Goal: Task Accomplishment & Management: Manage account settings

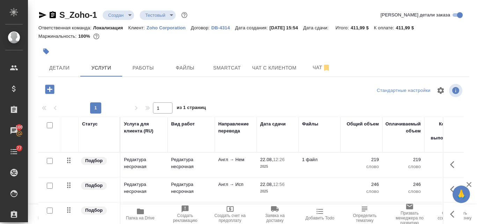
click at [48, 184] on input "checkbox" at bounding box center [50, 186] width 6 height 6
checkbox input "true"
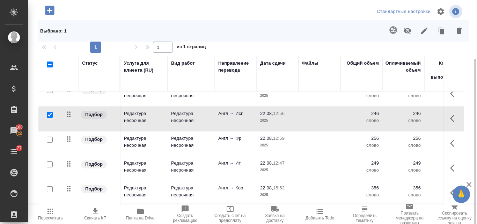
scroll to position [9, 0]
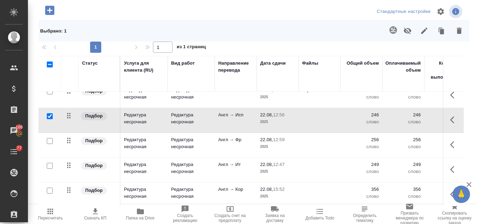
click at [51, 141] on input "checkbox" at bounding box center [50, 141] width 6 height 6
checkbox input "true"
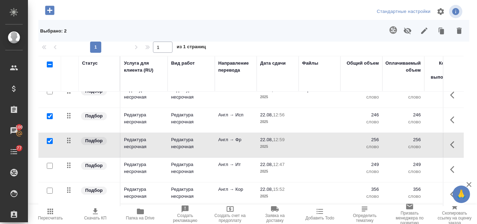
click at [51, 166] on input "checkbox" at bounding box center [50, 166] width 6 height 6
checkbox input "true"
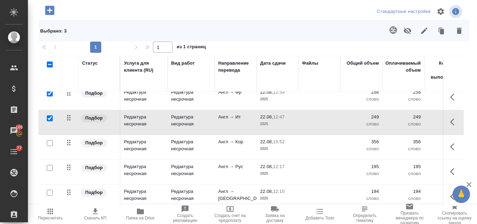
scroll to position [57, 0]
click at [51, 140] on input "checkbox" at bounding box center [50, 142] width 6 height 6
checkbox input "true"
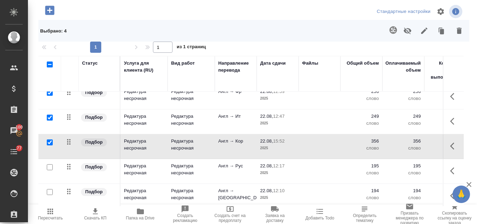
click at [51, 166] on input "checkbox" at bounding box center [50, 167] width 6 height 6
checkbox input "true"
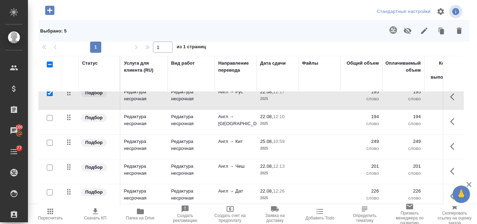
scroll to position [132, 0]
click at [49, 117] on input "checkbox" at bounding box center [50, 117] width 6 height 6
checkbox input "true"
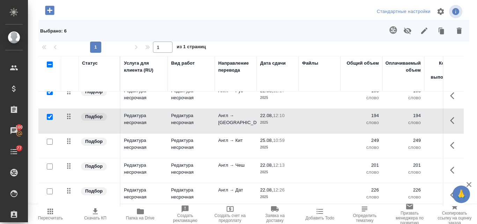
click at [49, 165] on input "checkbox" at bounding box center [50, 166] width 6 height 6
checkbox input "true"
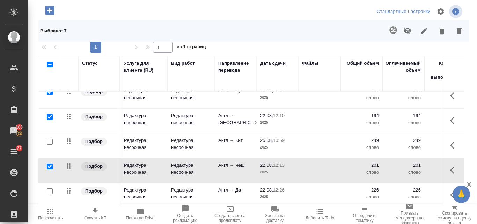
click at [50, 191] on input "checkbox" at bounding box center [50, 191] width 6 height 6
checkbox input "true"
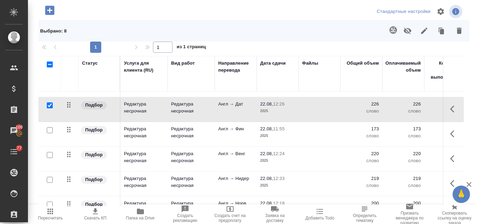
scroll to position [219, 0]
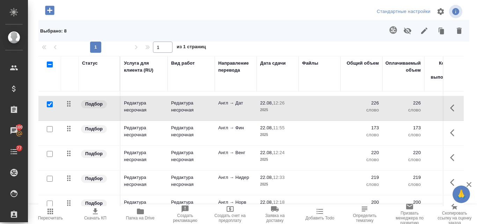
click at [49, 130] on input "checkbox" at bounding box center [50, 129] width 6 height 6
checkbox input "true"
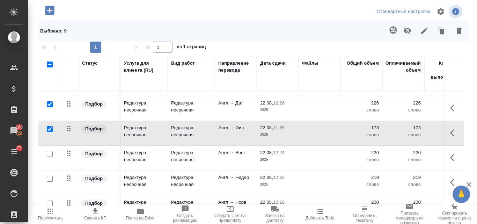
click at [50, 155] on input "checkbox" at bounding box center [50, 154] width 6 height 6
checkbox input "true"
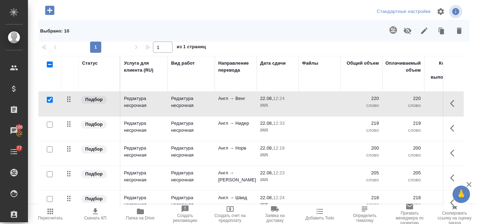
scroll to position [279, 0]
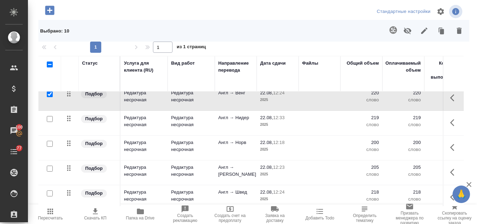
click at [52, 119] on input "checkbox" at bounding box center [50, 119] width 6 height 6
checkbox input "true"
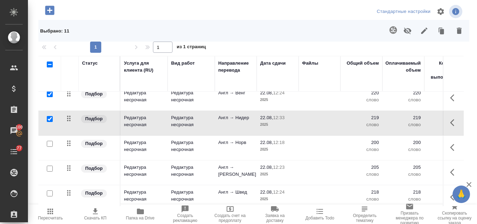
click at [50, 146] on input "checkbox" at bounding box center [50, 144] width 6 height 6
checkbox input "true"
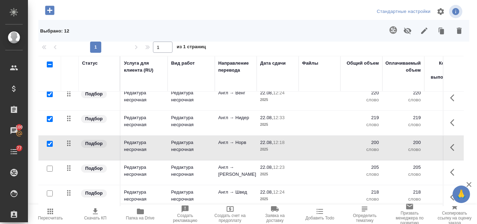
click at [49, 193] on input "checkbox" at bounding box center [50, 193] width 6 height 6
checkbox input "true"
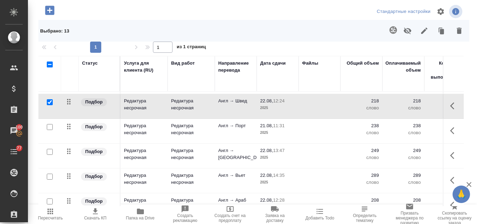
scroll to position [371, 0]
click at [50, 125] on input "checkbox" at bounding box center [50, 126] width 6 height 6
checkbox input "true"
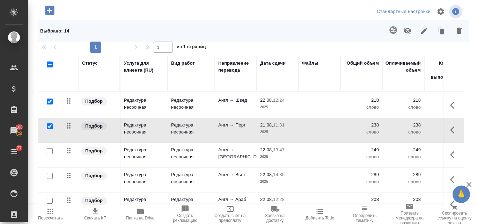
click at [49, 153] on input "checkbox" at bounding box center [50, 151] width 6 height 6
checkbox input "true"
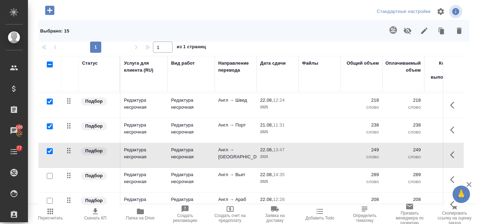
click at [49, 174] on input "checkbox" at bounding box center [50, 176] width 6 height 6
checkbox input "true"
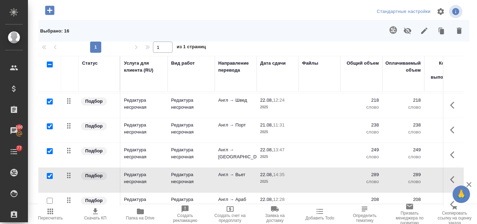
click at [67, 152] on icon at bounding box center [69, 150] width 8 height 8
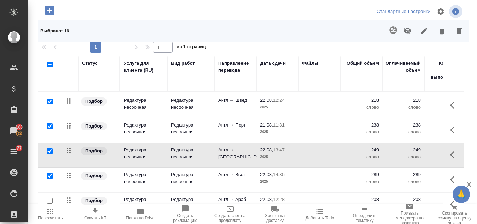
scroll to position [387, 0]
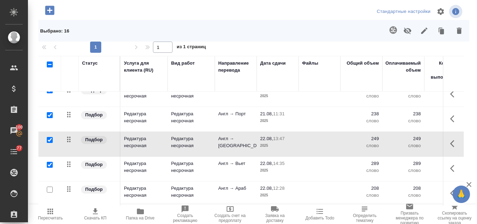
click at [51, 186] on input "checkbox" at bounding box center [50, 189] width 6 height 6
checkbox input "true"
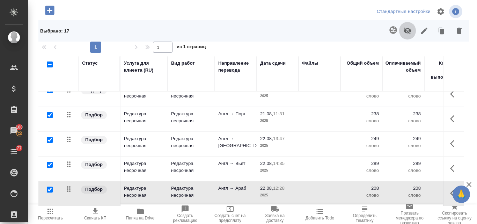
click at [406, 32] on icon "button" at bounding box center [407, 31] width 8 height 8
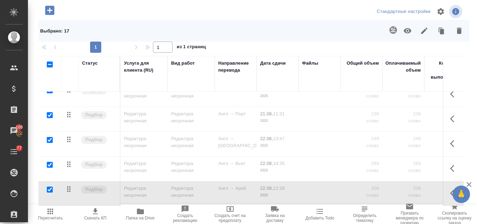
click at [50, 65] on input "checkbox" at bounding box center [50, 64] width 6 height 6
checkbox input "true"
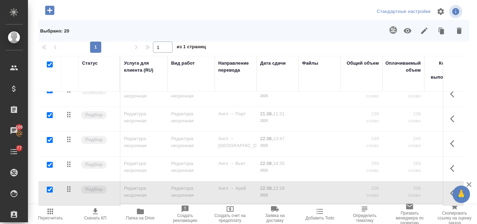
click at [51, 65] on input "checkbox" at bounding box center [50, 64] width 6 height 6
checkbox input "false"
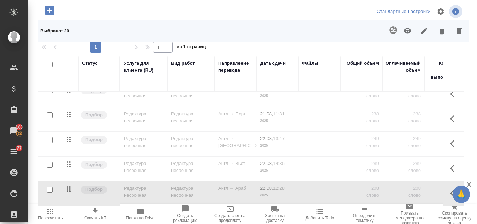
checkbox input "false"
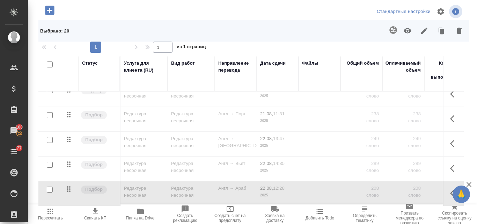
checkbox input "false"
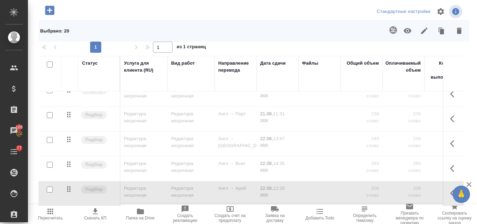
checkbox input "false"
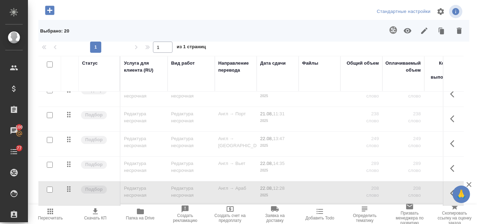
checkbox input "false"
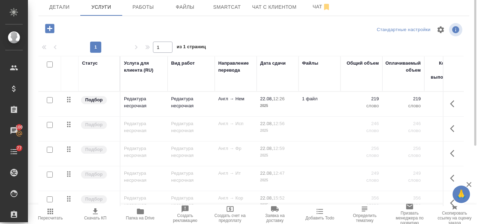
scroll to position [0, 0]
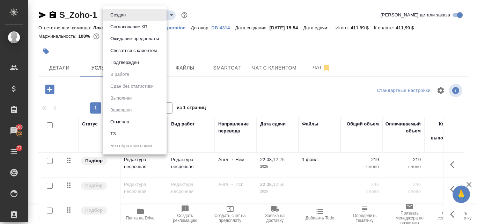
click at [132, 16] on body "🙏 .cls-1 fill:#fff; AWATERA Valyaeva Anna Клиенты Спецификации Заказы 100 Чаты …" at bounding box center [238, 112] width 477 height 224
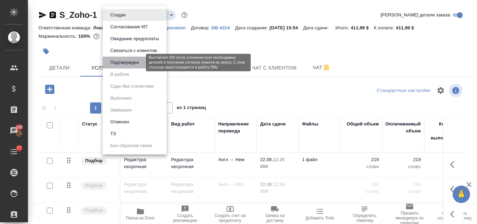
click at [130, 62] on button "Подтвержден" at bounding box center [124, 63] width 33 height 8
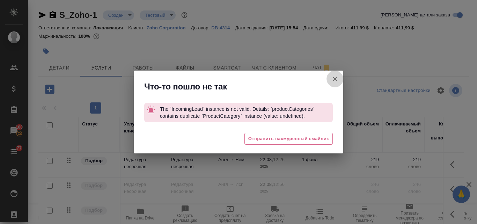
click at [336, 83] on button "Кратко детали заказа" at bounding box center [335, 79] width 17 height 17
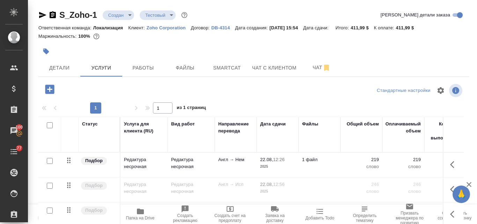
click at [132, 16] on body "🙏 .cls-1 fill:#fff; AWATERA Valyaeva Anna Клиенты Спецификации Заказы 100 Чаты …" at bounding box center [238, 112] width 477 height 224
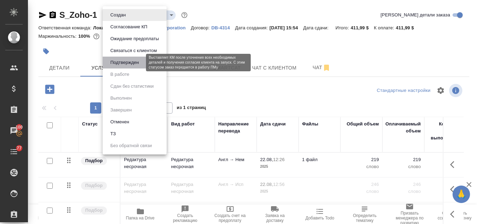
click at [124, 66] on button "Подтвержден" at bounding box center [124, 63] width 33 height 8
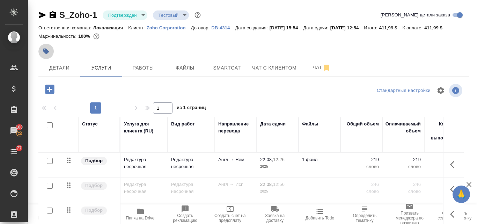
click at [46, 54] on icon "button" at bounding box center [46, 52] width 6 height 6
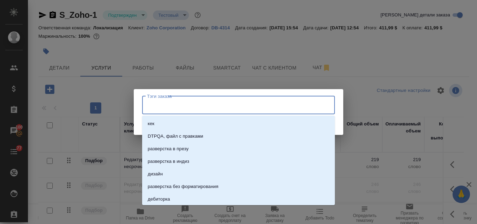
click at [160, 107] on input "Тэги заказа" at bounding box center [231, 105] width 173 height 12
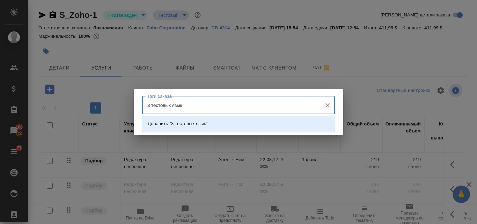
type input "3 тестовых языка"
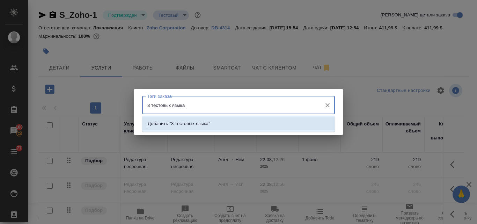
click at [195, 123] on p "Добавить "3 тестовых языка"" at bounding box center [179, 123] width 63 height 7
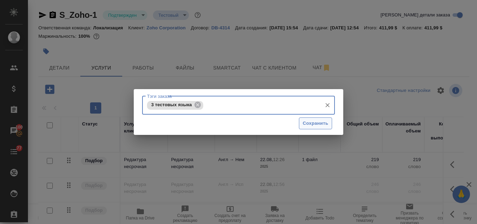
click at [313, 123] on span "Сохранить" at bounding box center [315, 123] width 25 height 8
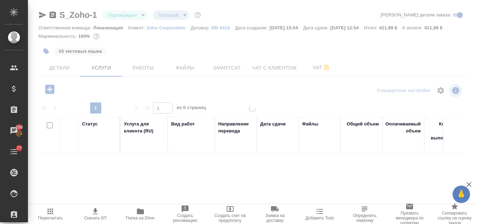
click at [42, 15] on icon "button" at bounding box center [42, 15] width 8 height 8
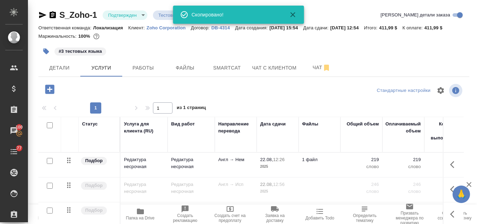
click at [42, 16] on icon "button" at bounding box center [42, 15] width 7 height 6
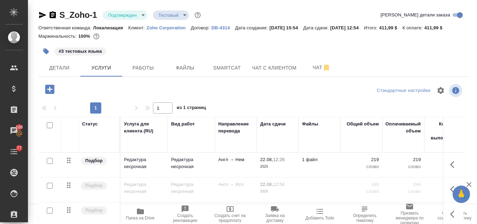
click at [42, 17] on icon "button" at bounding box center [42, 15] width 7 height 6
click at [58, 72] on span "Детали" at bounding box center [60, 68] width 34 height 9
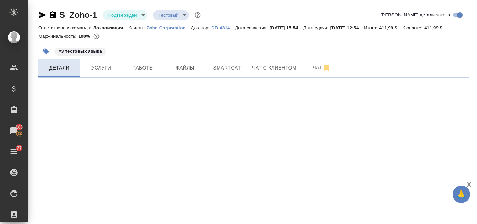
select select "RU"
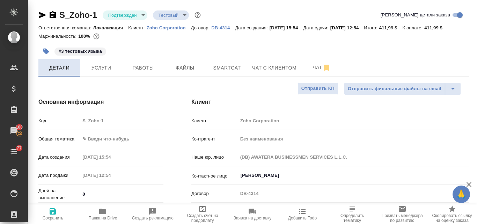
type textarea "x"
click at [96, 147] on body "🙏 .cls-1 fill:#fff; AWATERA Valyaeva Anna Клиенты Спецификации Заказы 100 Чаты …" at bounding box center [238, 112] width 477 height 224
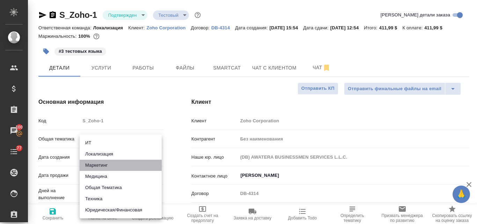
click at [94, 166] on li "Маркетинг" at bounding box center [121, 165] width 82 height 11
type input "marketing"
type textarea "x"
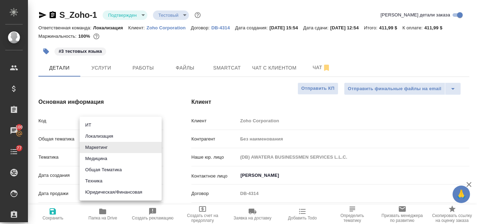
click at [106, 145] on body "🙏 .cls-1 fill:#fff; AWATERA Valyaeva Anna Клиенты Спецификации Заказы 100 Чаты …" at bounding box center [238, 112] width 477 height 224
click at [103, 137] on li "Локализация" at bounding box center [121, 136] width 82 height 11
type input "local"
type textarea "x"
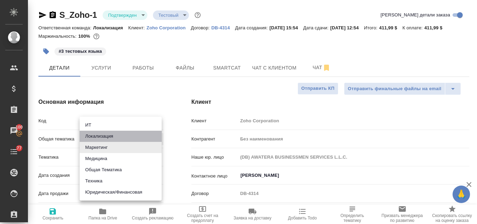
type textarea "x"
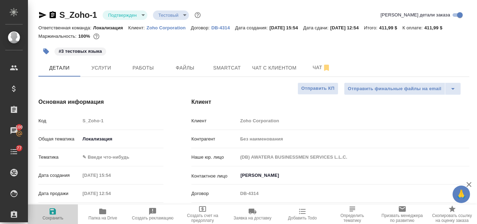
click at [57, 216] on span "Сохранить" at bounding box center [53, 217] width 21 height 5
type textarea "x"
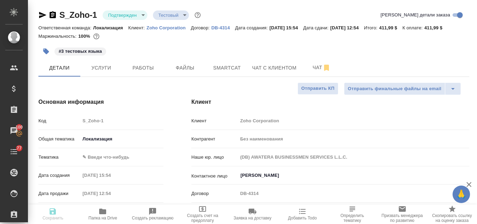
type textarea "x"
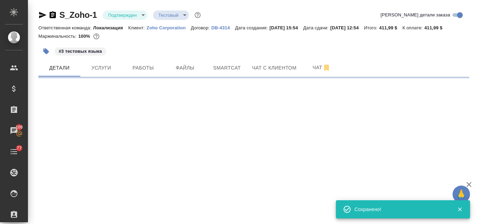
select select "RU"
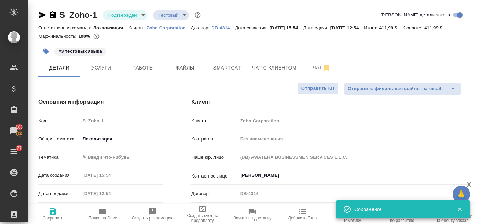
type textarea "x"
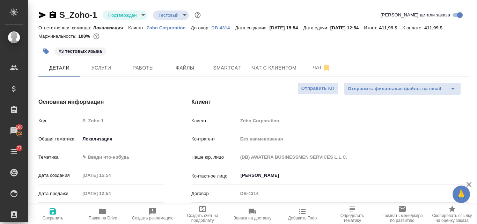
type textarea "x"
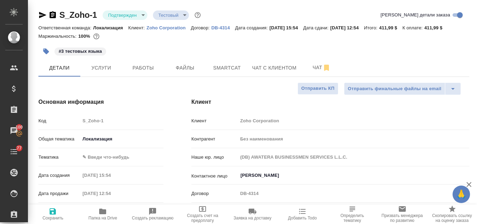
type textarea "x"
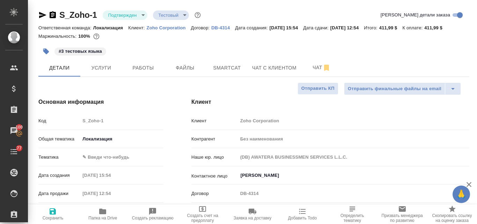
type textarea "x"
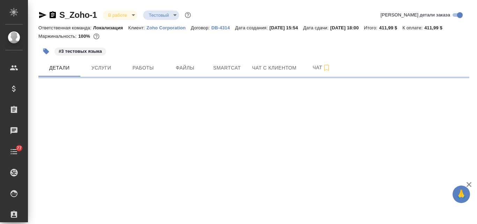
select select "RU"
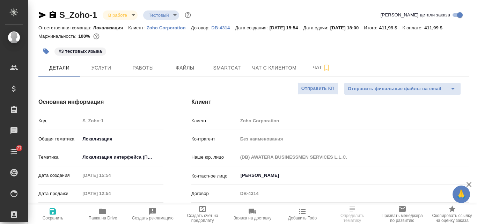
type textarea "x"
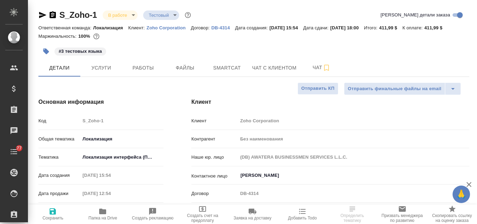
type textarea "x"
click at [224, 67] on span "Smartcat" at bounding box center [227, 68] width 34 height 9
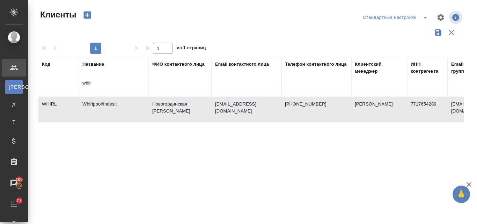
select select "RU"
drag, startPoint x: 95, startPoint y: 81, endPoint x: 77, endPoint y: 81, distance: 18.2
click at [77, 81] on tr "Код Название whir ФИО контактного лица Email контактного лица Телефон контактно…" at bounding box center [302, 77] width 528 height 40
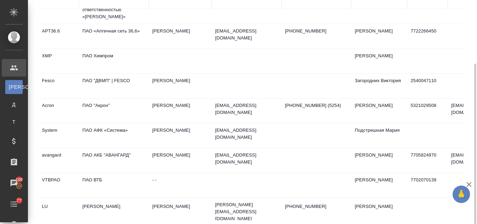
scroll to position [417, 0]
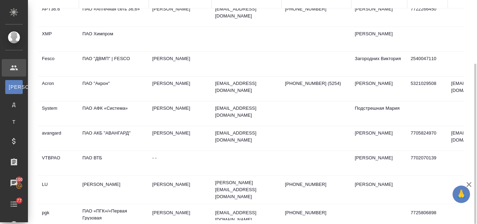
type input "пао"
click at [117, 126] on td "ПАО АКБ "АВАНГАРД"" at bounding box center [114, 138] width 70 height 24
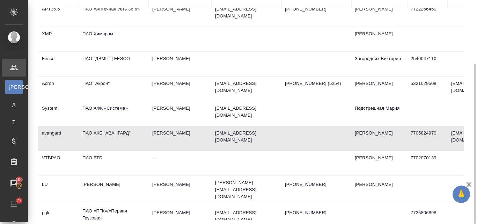
click at [117, 126] on td "ПАО АКБ "АВАНГАРД"" at bounding box center [114, 138] width 70 height 24
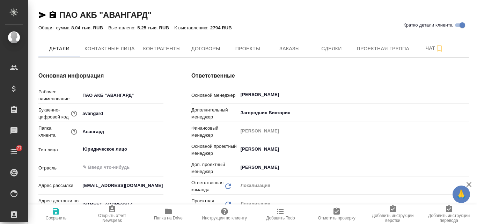
type textarea "x"
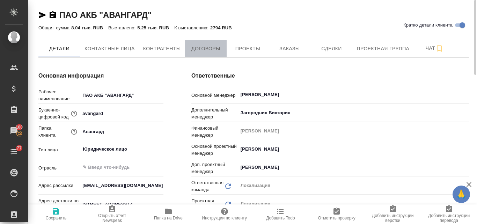
click at [207, 47] on span "Договоры" at bounding box center [206, 48] width 34 height 9
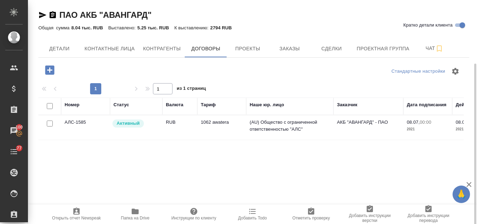
scroll to position [49, 0]
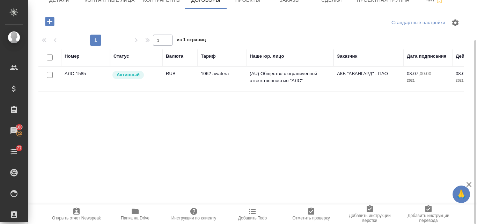
click at [294, 77] on td "(AU) Общество с ограниченной ответственностью "АЛС"" at bounding box center [289, 79] width 87 height 24
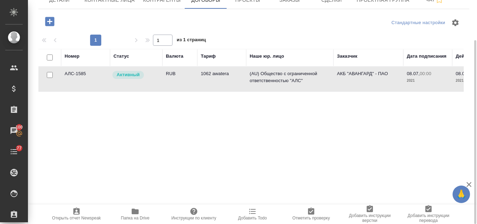
click at [300, 77] on td "(AU) Общество с ограниченной ответственностью "АЛС"" at bounding box center [289, 79] width 87 height 24
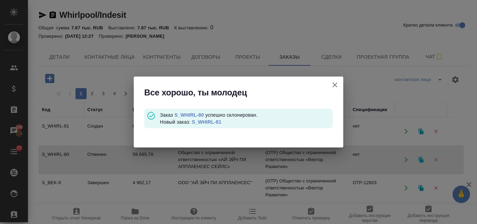
click at [334, 87] on icon "button" at bounding box center [334, 84] width 5 height 5
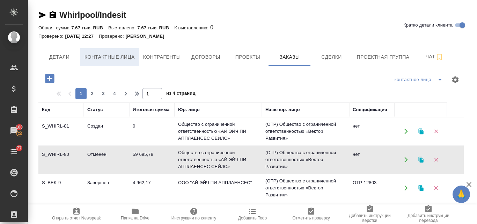
click at [105, 59] on span "Контактные лица" at bounding box center [110, 57] width 50 height 9
select select "RU"
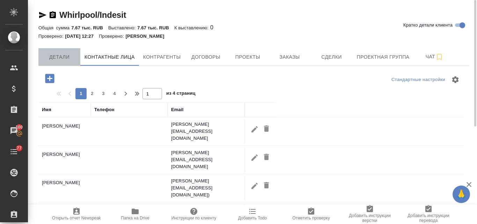
click at [70, 54] on span "Детали" at bounding box center [60, 57] width 34 height 9
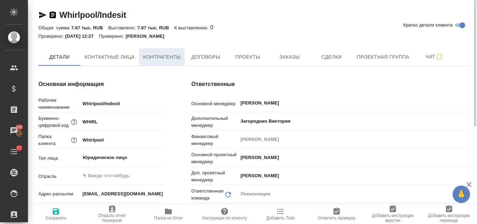
type textarea "x"
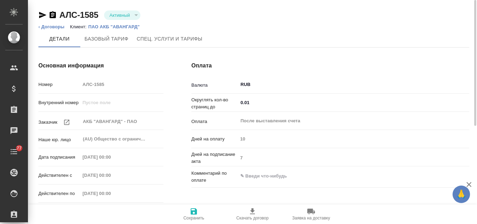
type input "1062 awatera"
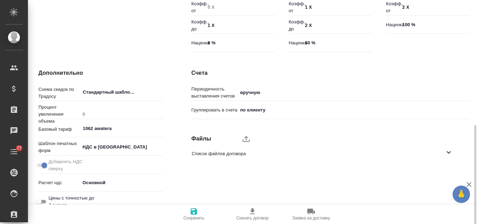
scroll to position [251, 0]
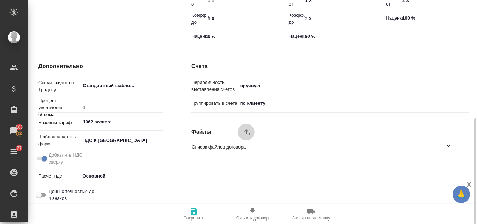
click at [250, 129] on icon "upload" at bounding box center [246, 132] width 8 height 8
click at [0, 0] on input "upload" at bounding box center [0, 0] width 0 height 0
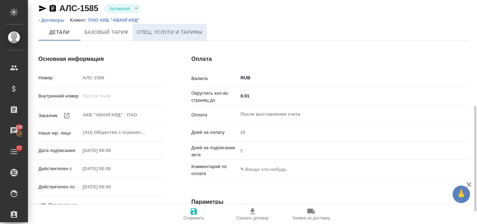
scroll to position [0, 0]
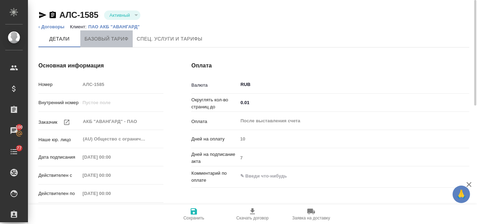
click at [99, 39] on span "Базовый тариф" at bounding box center [107, 39] width 44 height 9
